Goal: Information Seeking & Learning: Check status

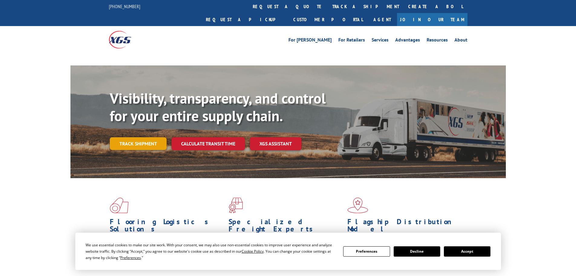
click at [146, 137] on link "Track shipment" at bounding box center [138, 143] width 57 height 13
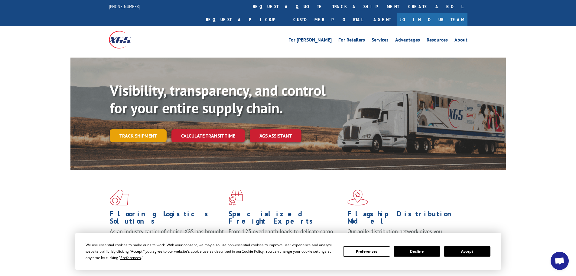
click at [158, 129] on link "Track shipment" at bounding box center [138, 135] width 57 height 13
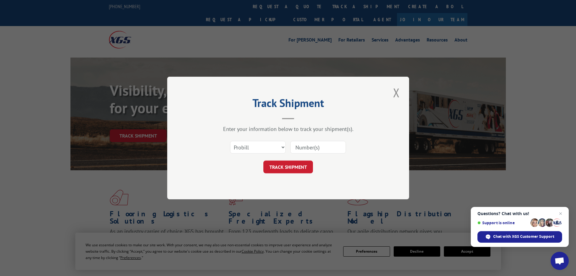
click at [307, 148] on input at bounding box center [318, 147] width 56 height 13
paste input "17463148"
type input "17463148"
click at [297, 166] on button "TRACK SHIPMENT" at bounding box center [289, 166] width 50 height 13
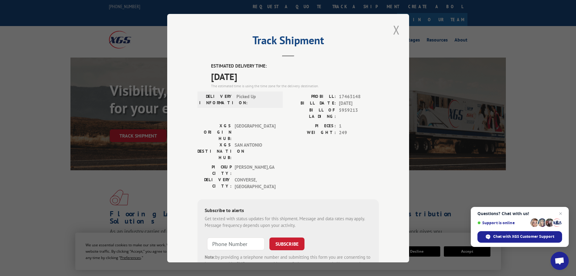
click at [392, 31] on button "Close modal" at bounding box center [397, 29] width 10 height 17
